Goal: Transaction & Acquisition: Purchase product/service

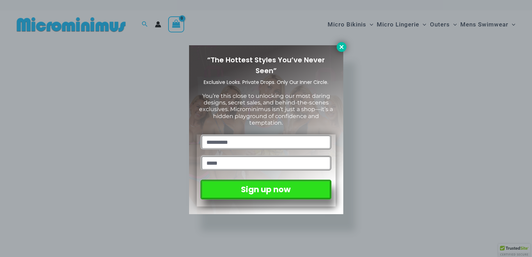
click at [343, 47] on icon at bounding box center [341, 47] width 6 height 6
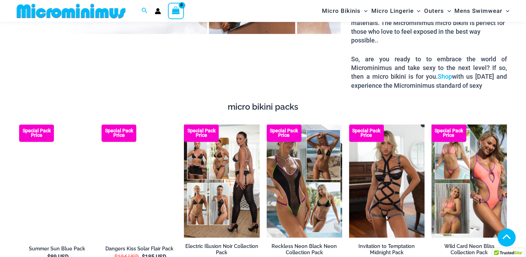
scroll to position [1142, 0]
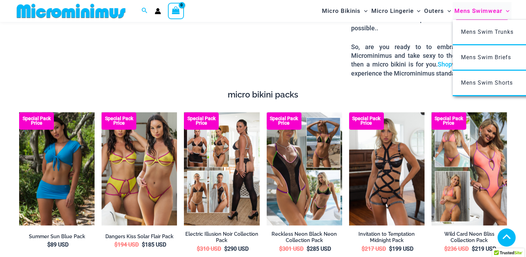
click at [484, 12] on span "Mens Swimwear" at bounding box center [479, 11] width 48 height 18
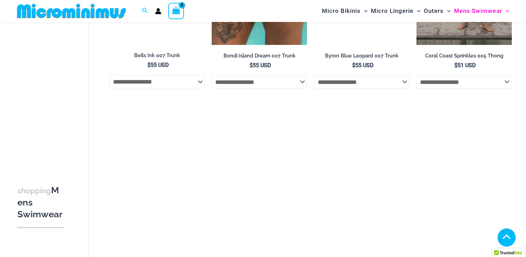
scroll to position [1602, 0]
